Goal: Task Accomplishment & Management: Complete application form

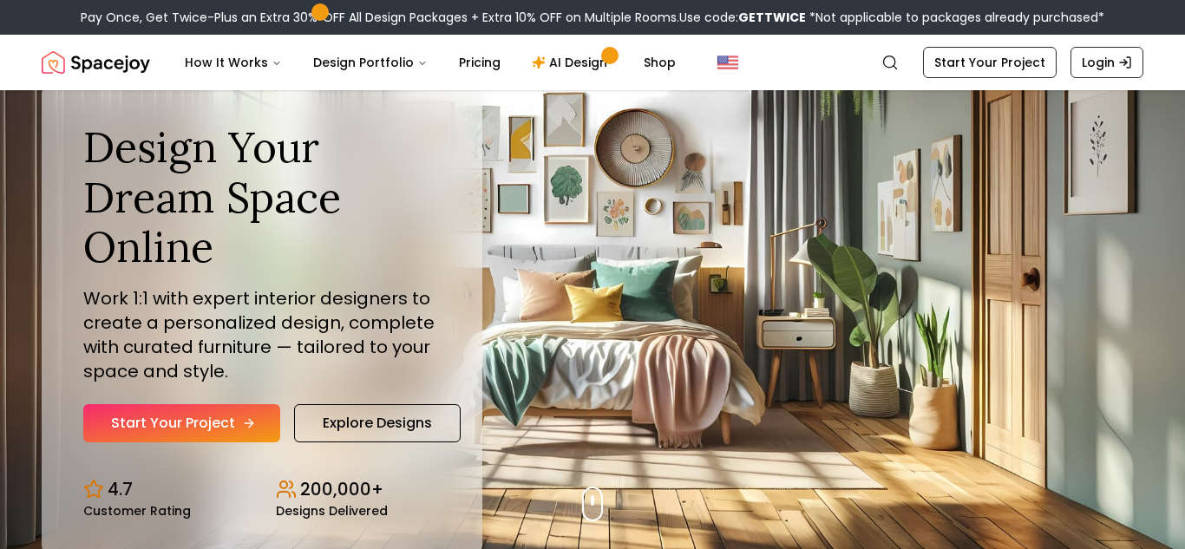
click at [242, 426] on icon "Hero section" at bounding box center [249, 423] width 14 height 14
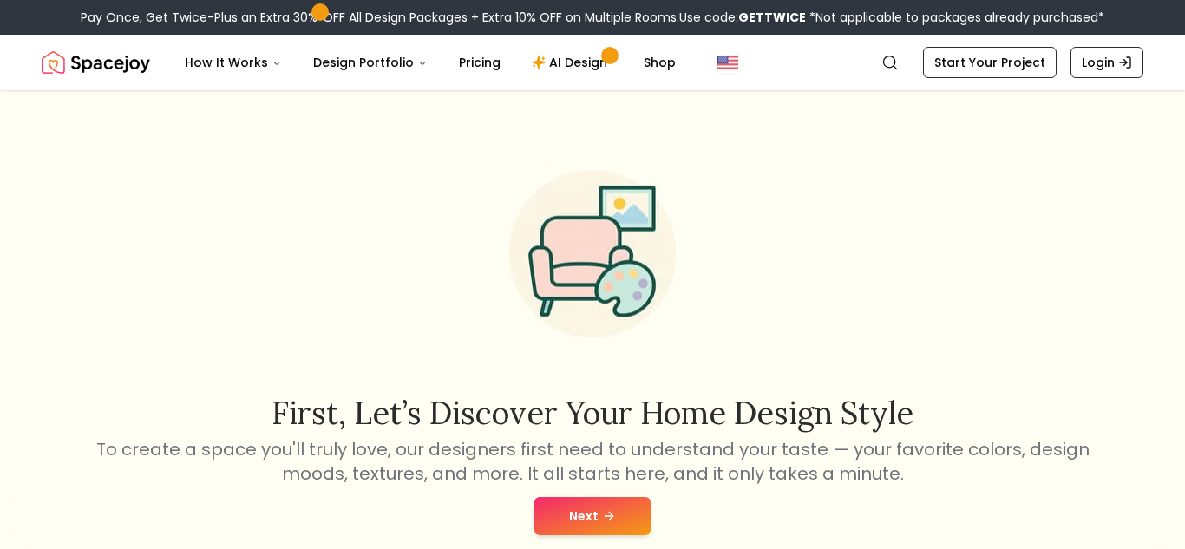
click at [610, 506] on button "Next" at bounding box center [592, 516] width 116 height 38
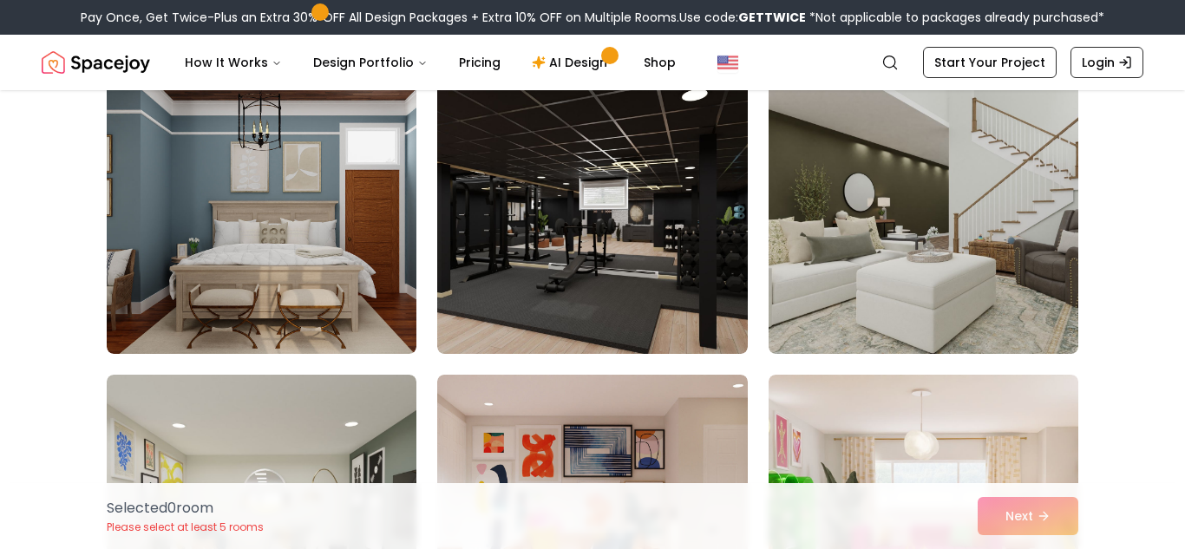
scroll to position [2550, 0]
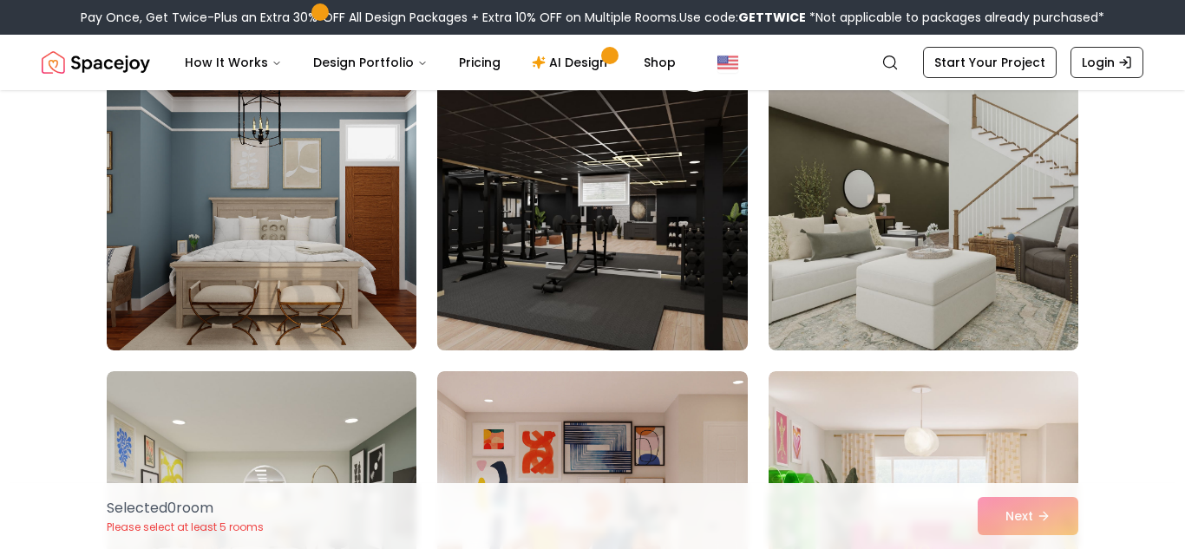
click at [607, 266] on img at bounding box center [591, 211] width 325 height 291
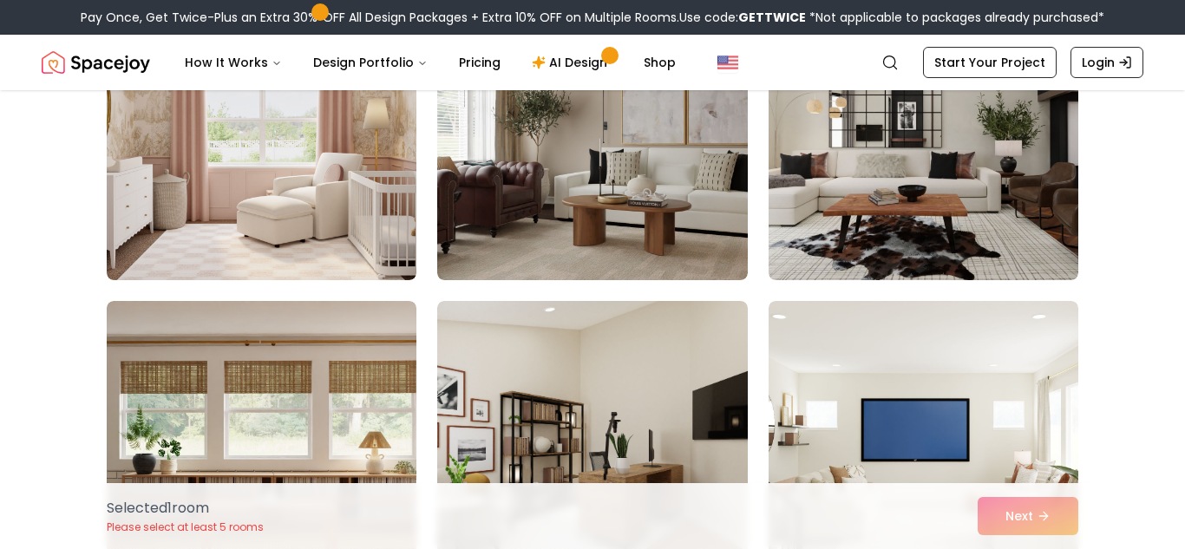
scroll to position [230, 0]
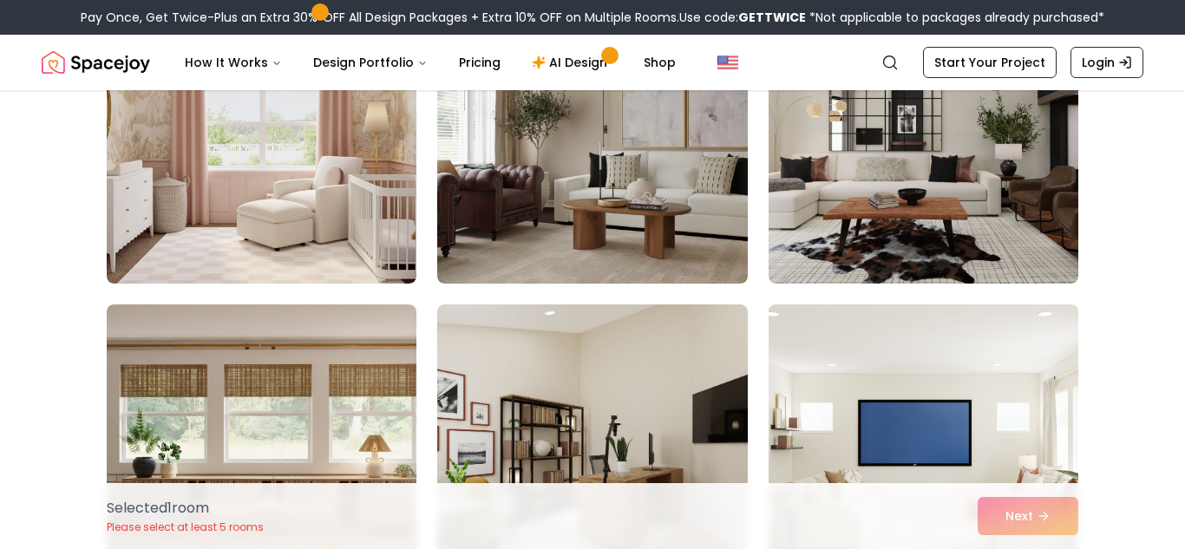
click at [898, 418] on img at bounding box center [923, 442] width 325 height 291
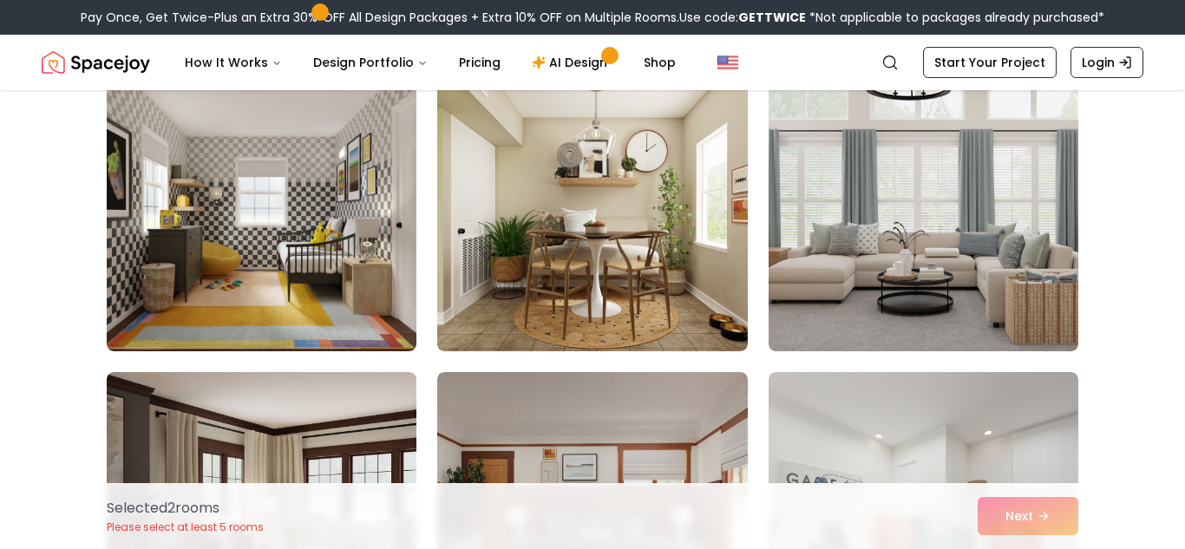
scroll to position [8221, 0]
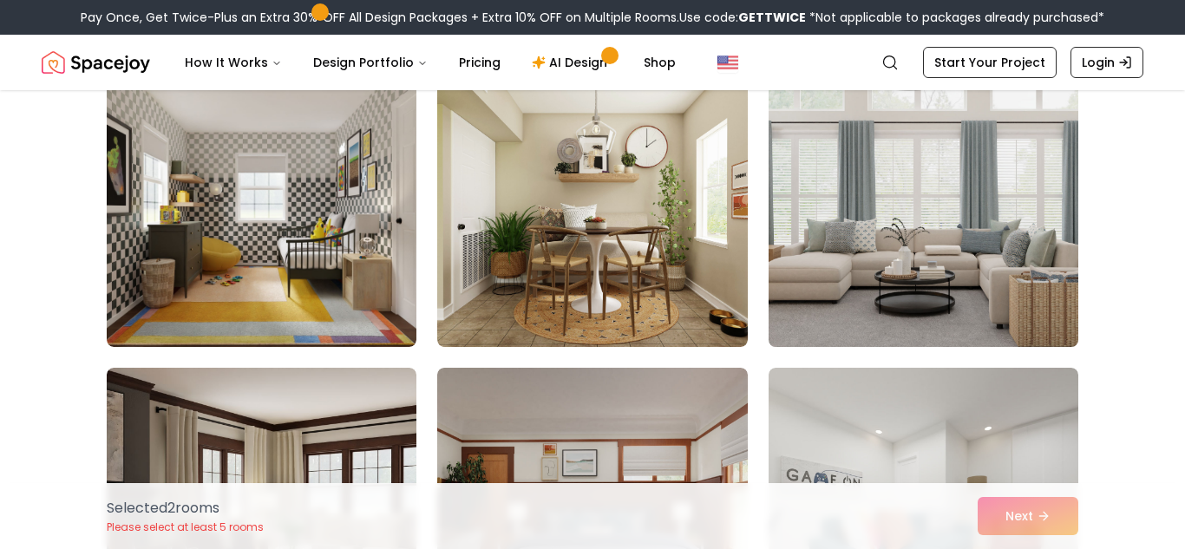
click at [957, 248] on img at bounding box center [923, 207] width 325 height 291
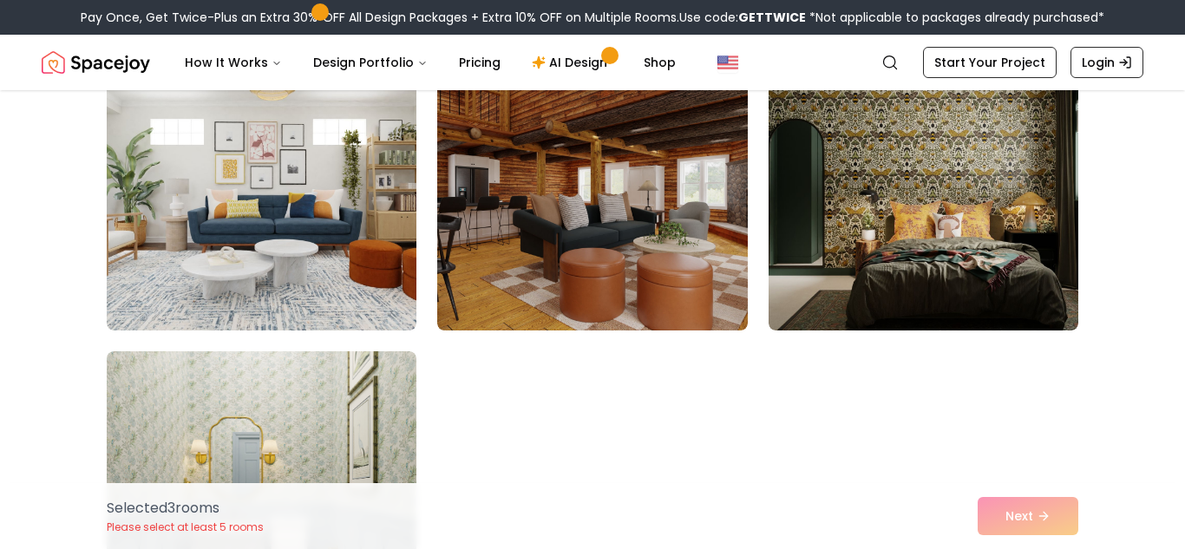
scroll to position [9728, 0]
click at [609, 232] on img at bounding box center [592, 193] width 310 height 278
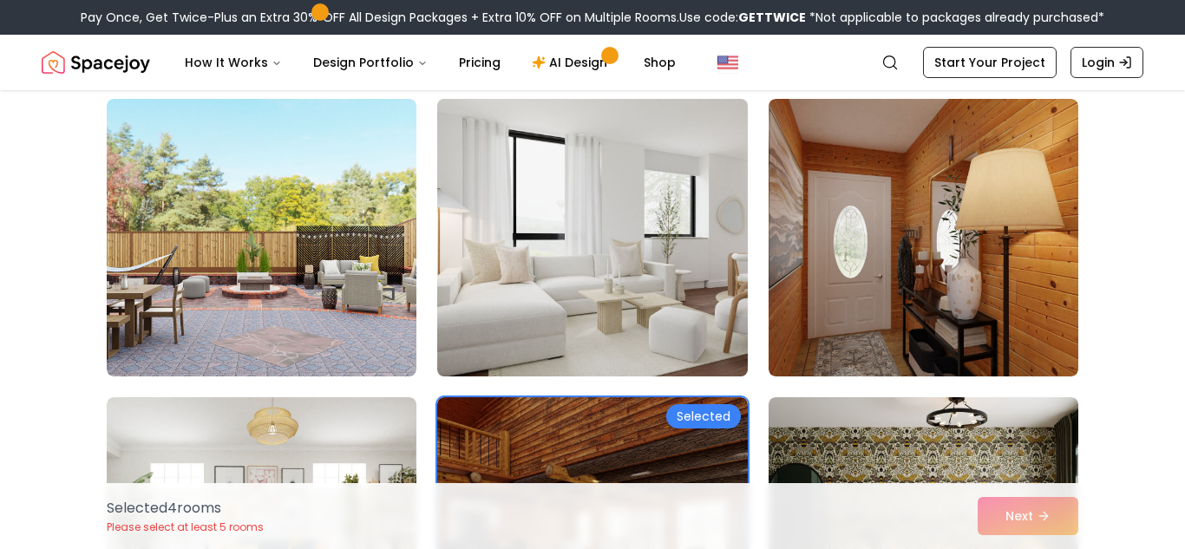
scroll to position [9380, 0]
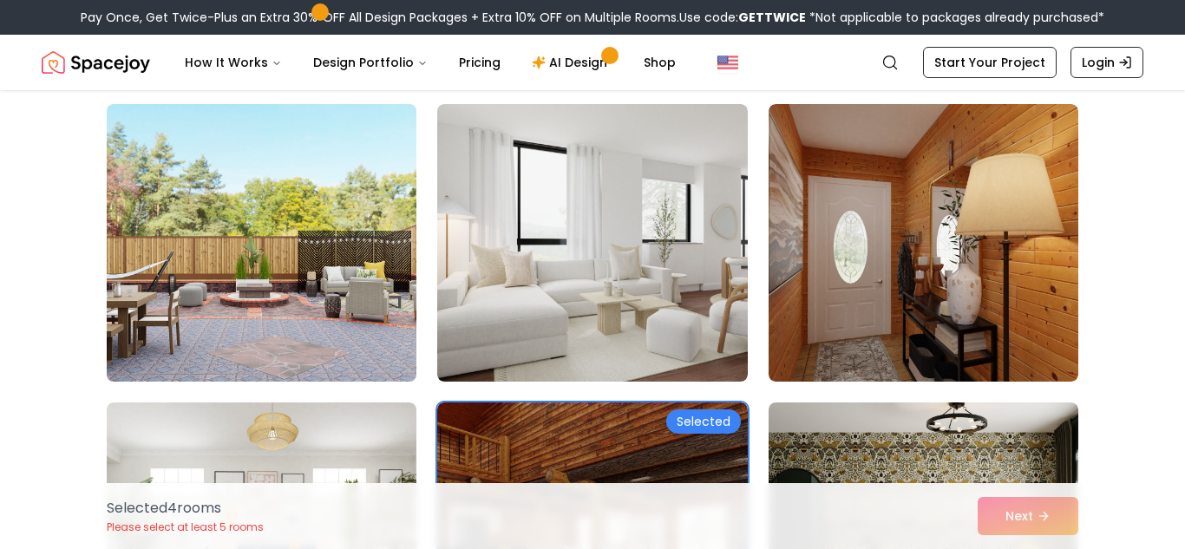
click at [249, 252] on img at bounding box center [261, 242] width 325 height 291
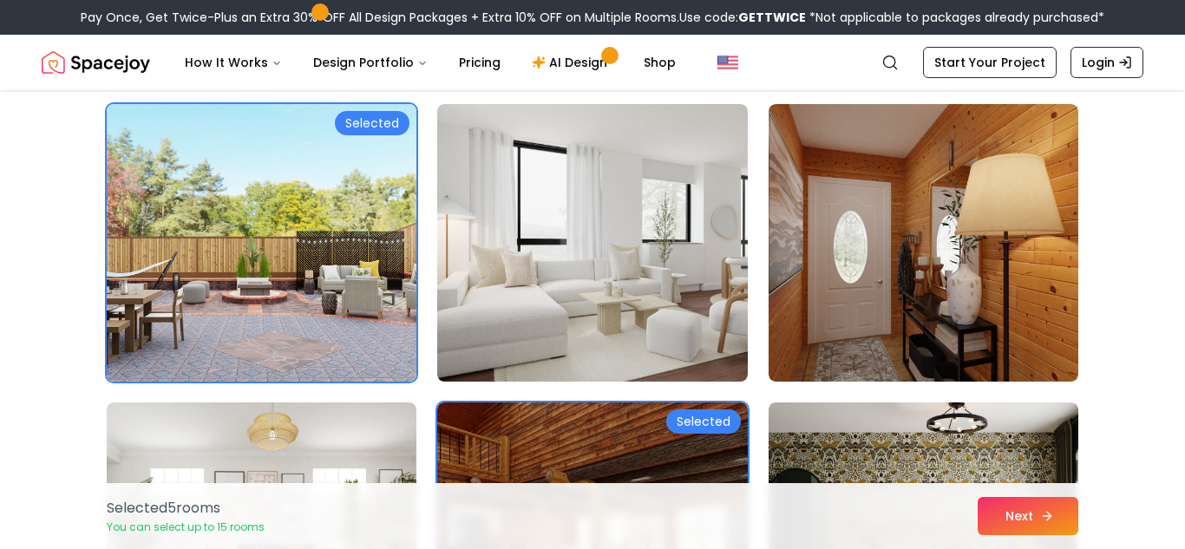
click at [1037, 513] on button "Next" at bounding box center [1027, 516] width 101 height 38
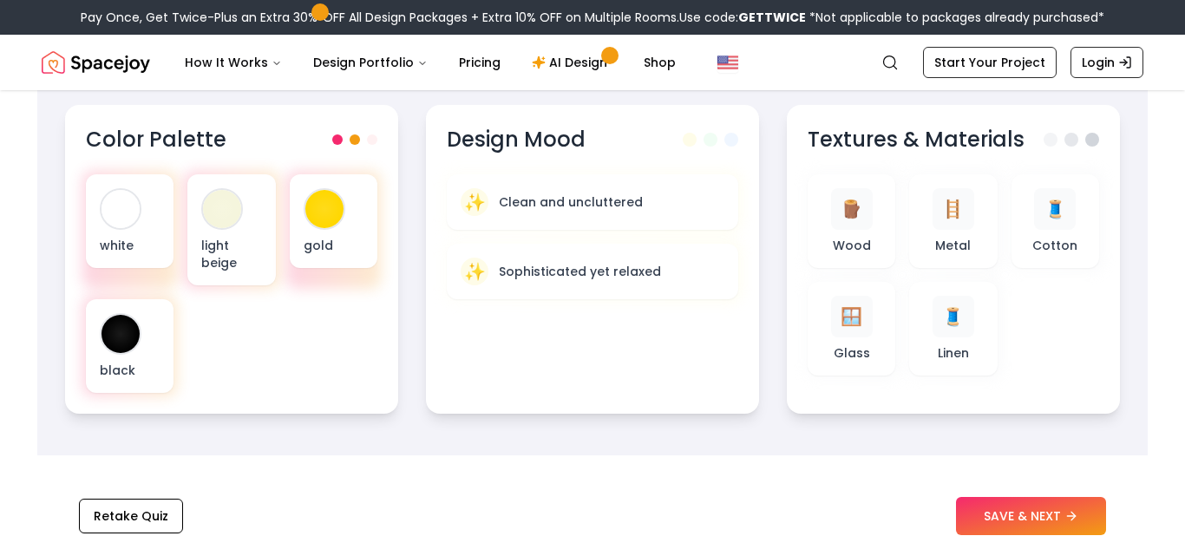
scroll to position [612, 0]
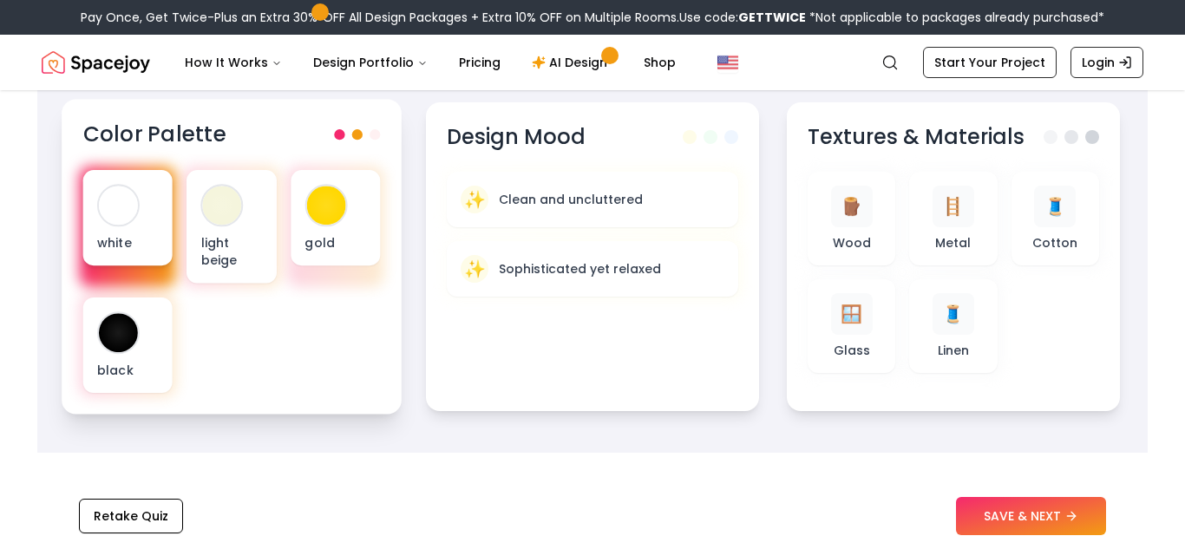
click at [137, 237] on p "white" at bounding box center [128, 241] width 62 height 17
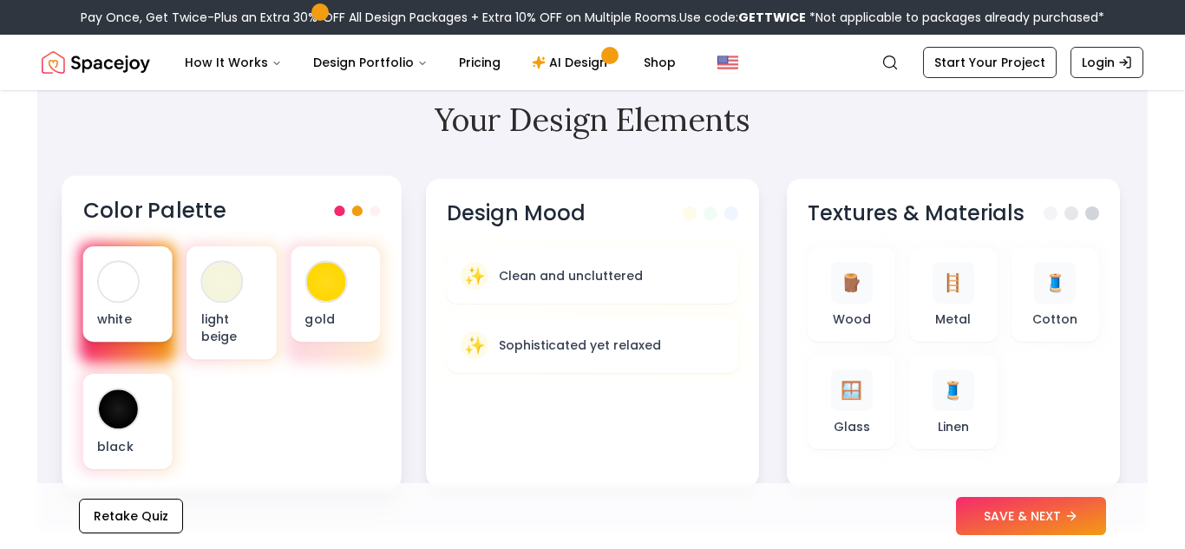
scroll to position [530, 0]
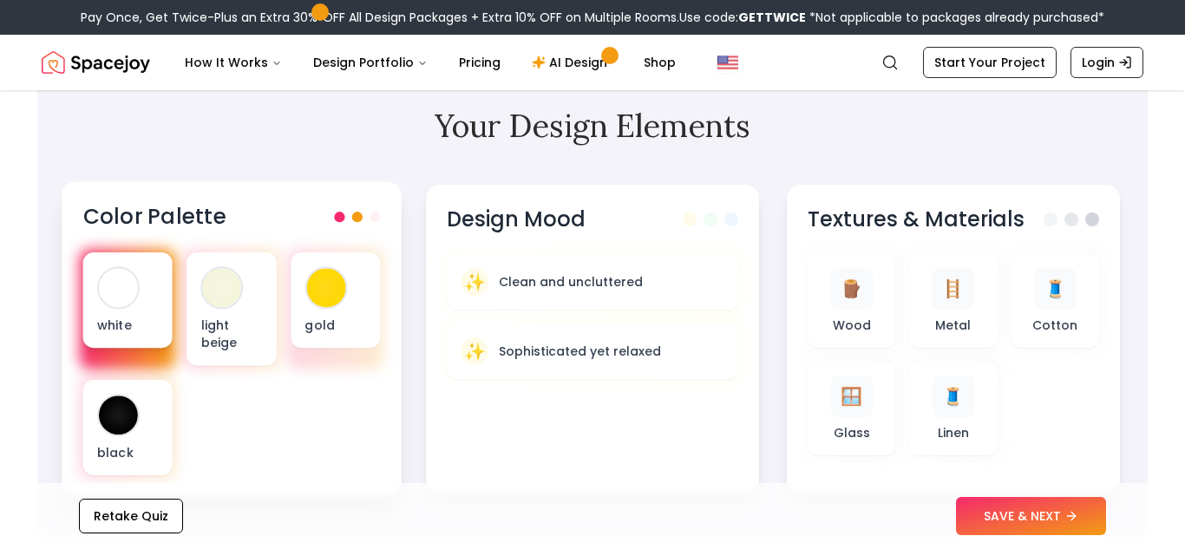
click at [121, 317] on p "white" at bounding box center [128, 324] width 62 height 17
click at [118, 297] on div at bounding box center [118, 287] width 39 height 39
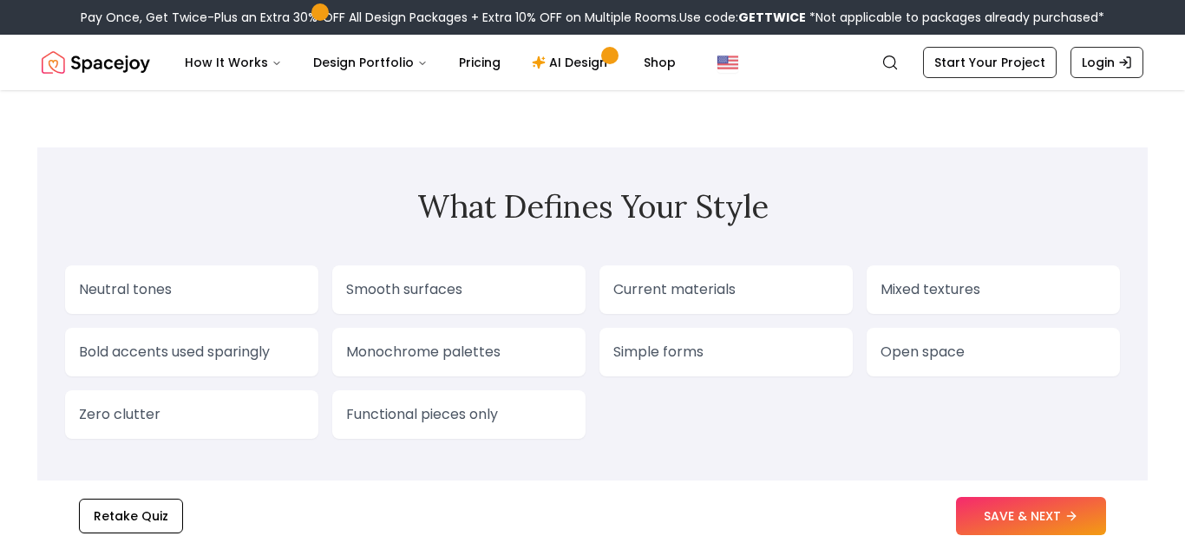
scroll to position [1371, 0]
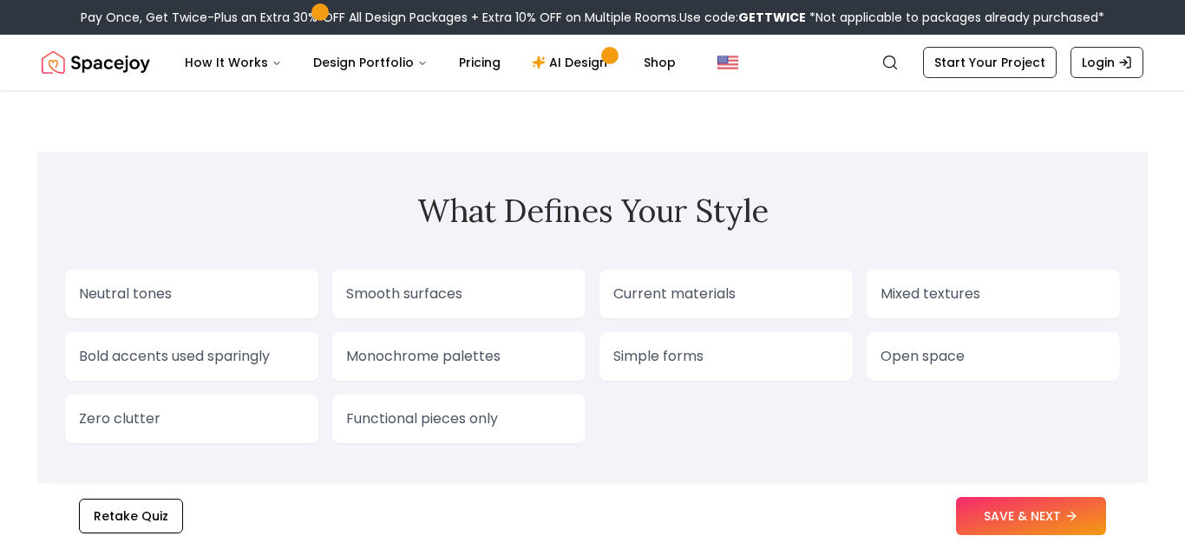
click at [463, 304] on p "Smooth surfaces" at bounding box center [458, 294] width 225 height 21
click at [678, 304] on p "Current materials" at bounding box center [725, 294] width 225 height 21
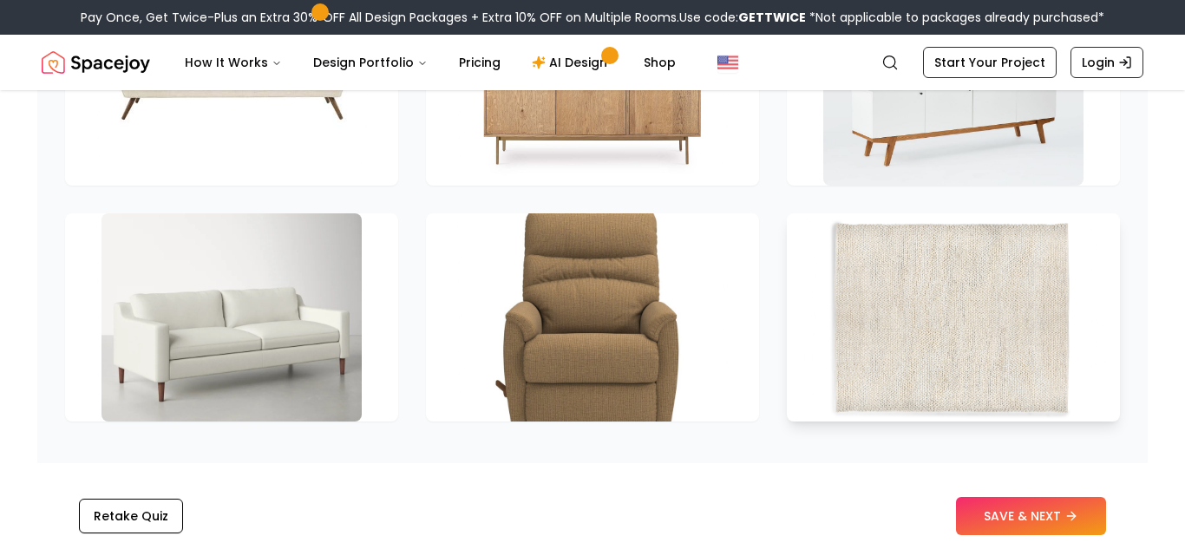
scroll to position [2546, 0]
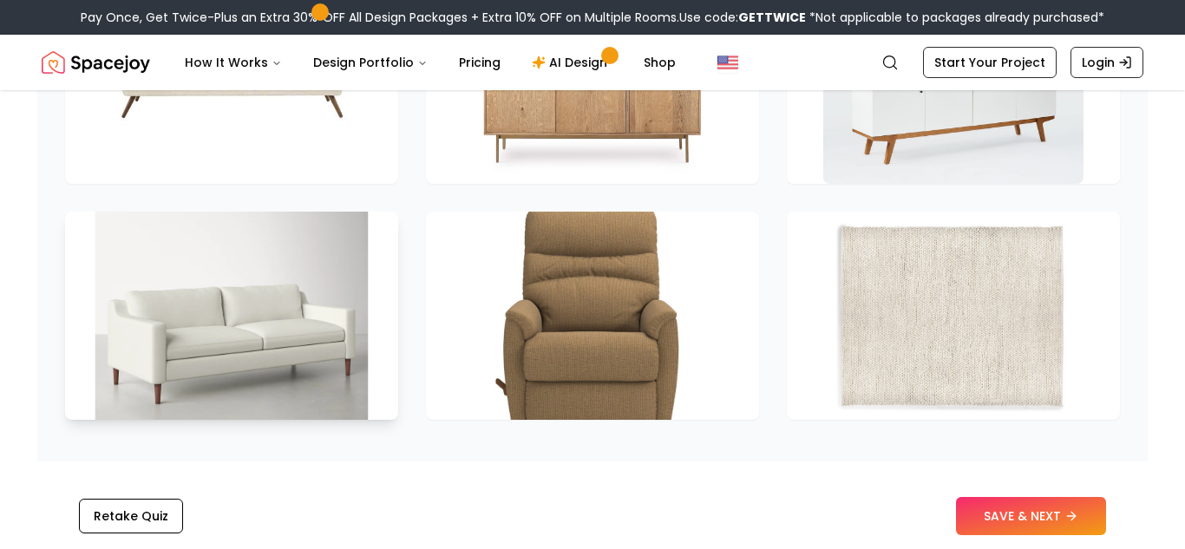
click at [320, 388] on img at bounding box center [231, 315] width 273 height 219
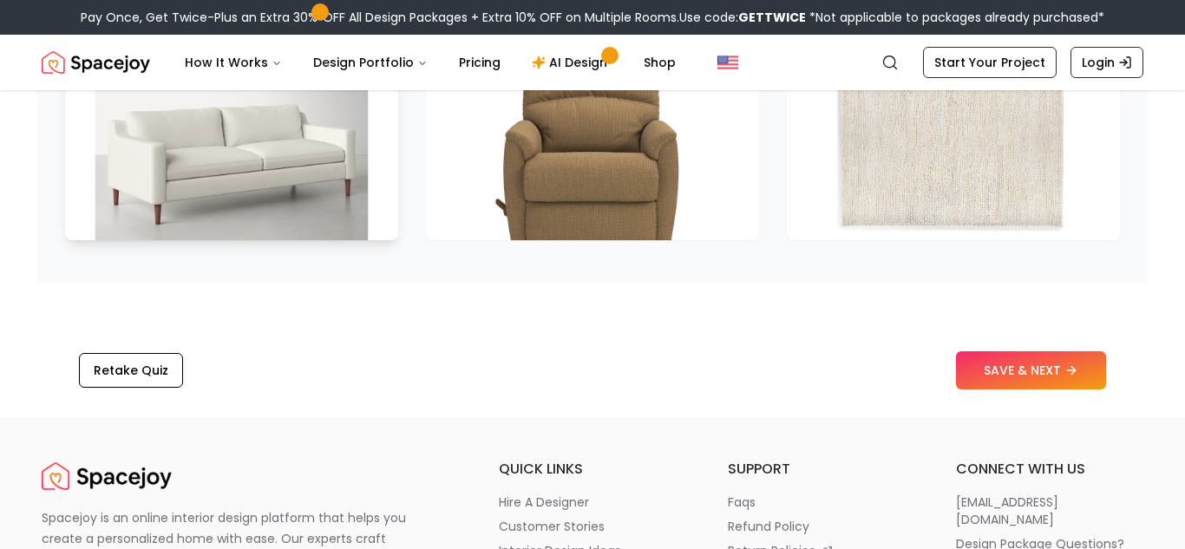
scroll to position [2732, 0]
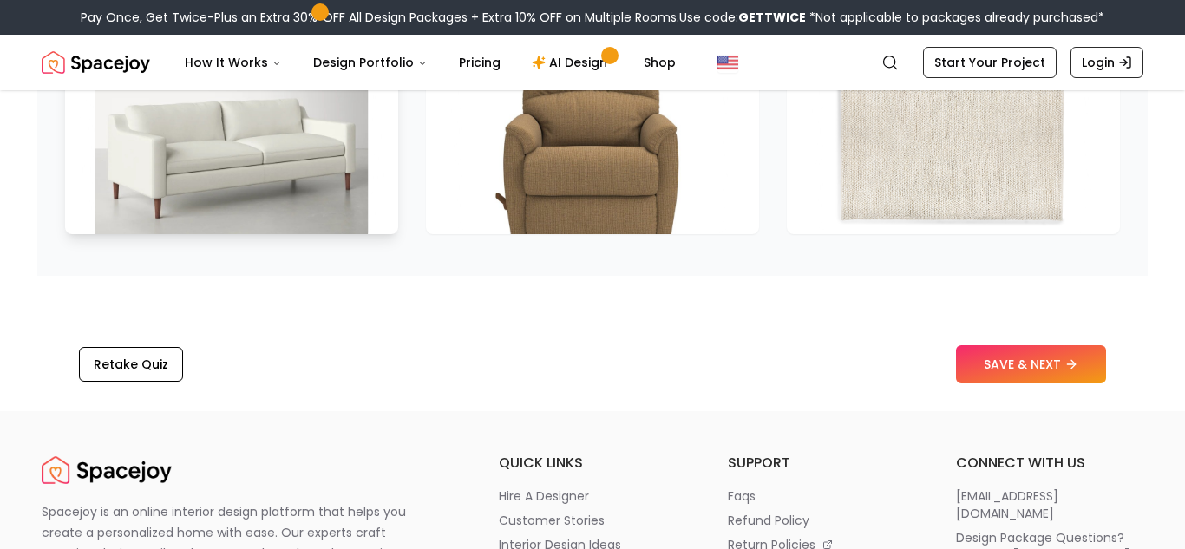
click at [287, 239] on img at bounding box center [231, 130] width 273 height 219
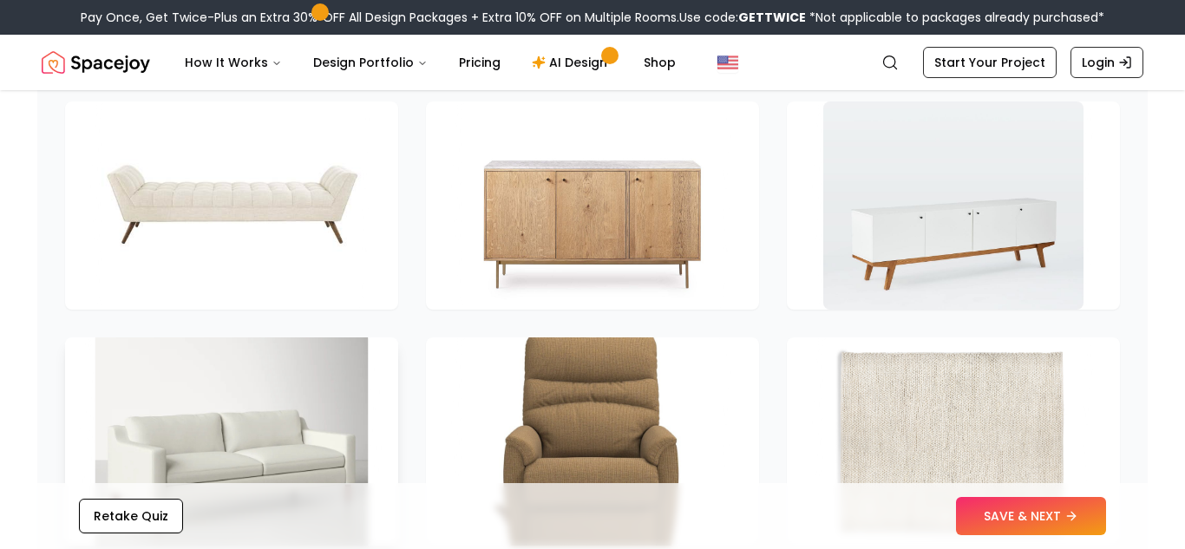
scroll to position [2413, 0]
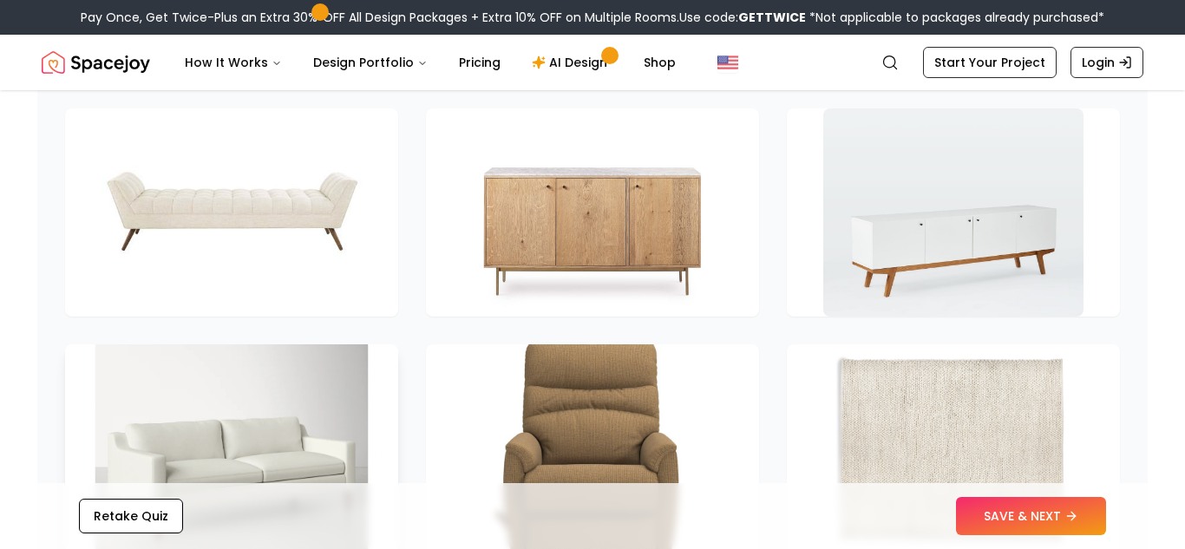
click at [287, 245] on img at bounding box center [231, 212] width 260 height 208
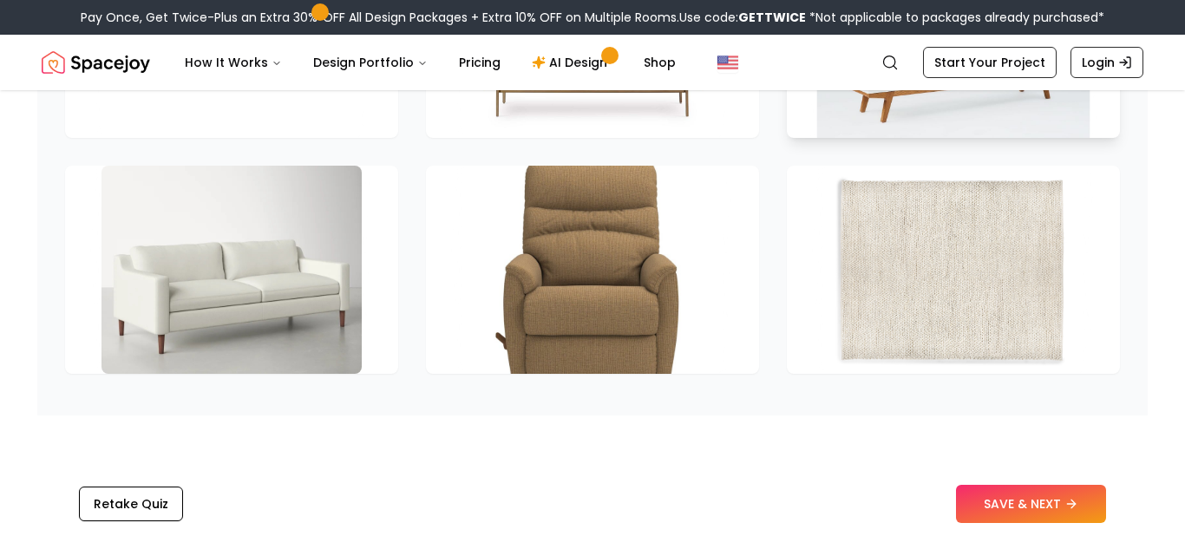
scroll to position [2597, 0]
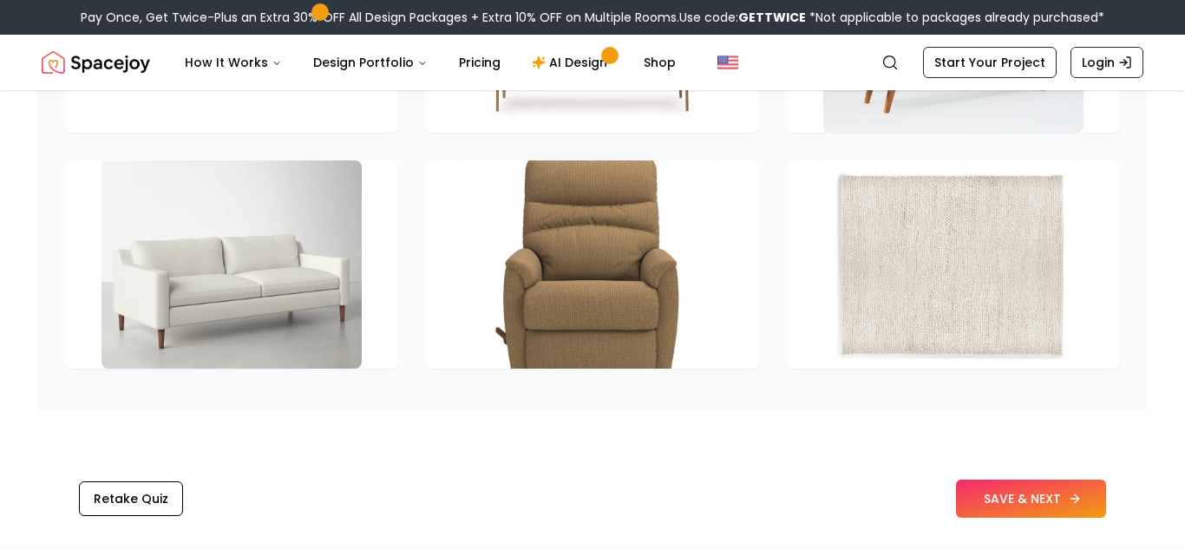
click at [986, 509] on button "SAVE & NEXT" at bounding box center [1031, 499] width 150 height 38
